Goal: Use online tool/utility: Use online tool/utility

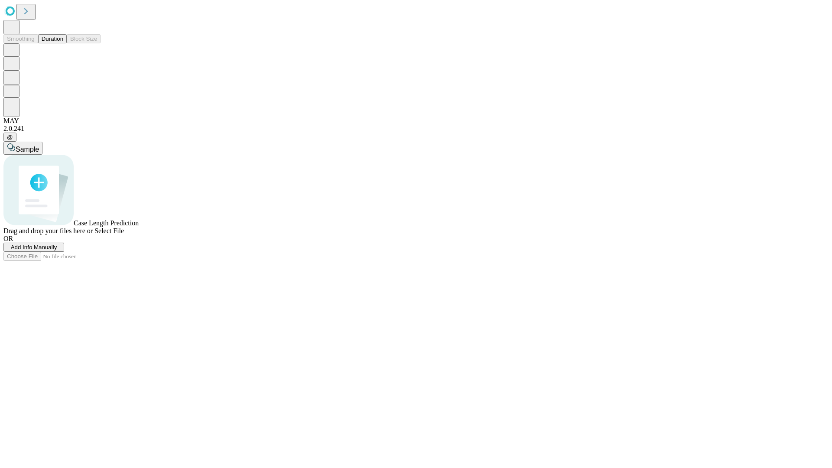
click at [63, 43] on button "Duration" at bounding box center [52, 38] width 29 height 9
click at [124, 235] on span "Select File" at bounding box center [109, 230] width 29 height 7
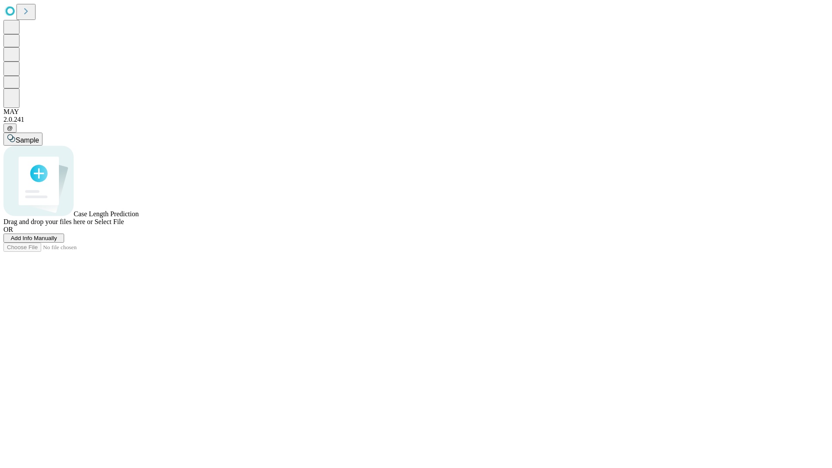
click at [124, 225] on span "Select File" at bounding box center [109, 221] width 29 height 7
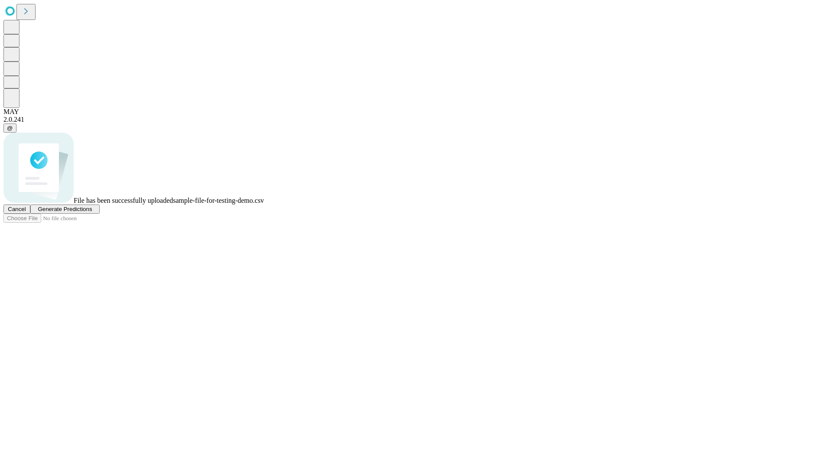
click at [92, 212] on span "Generate Predictions" at bounding box center [65, 209] width 54 height 7
